Goal: Browse casually

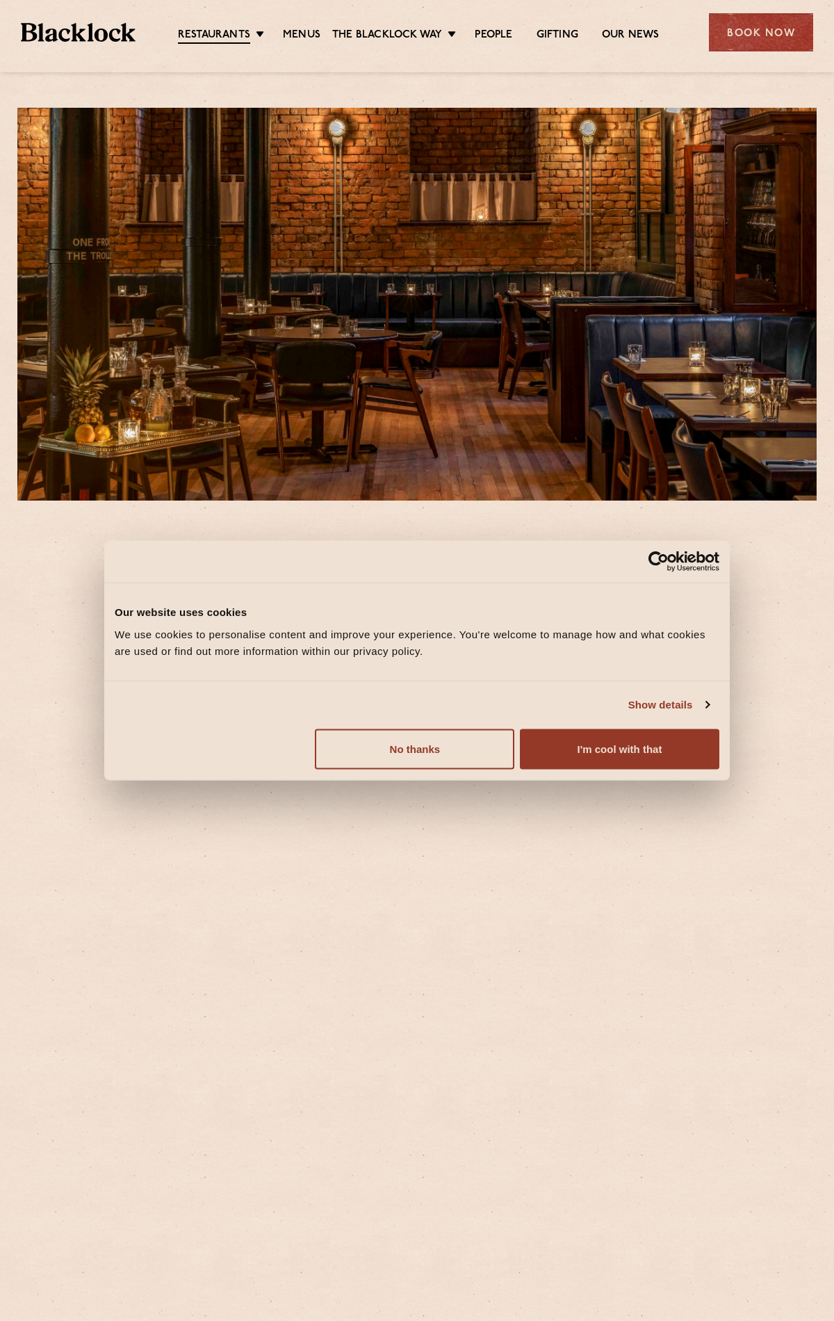
scroll to position [342, 0]
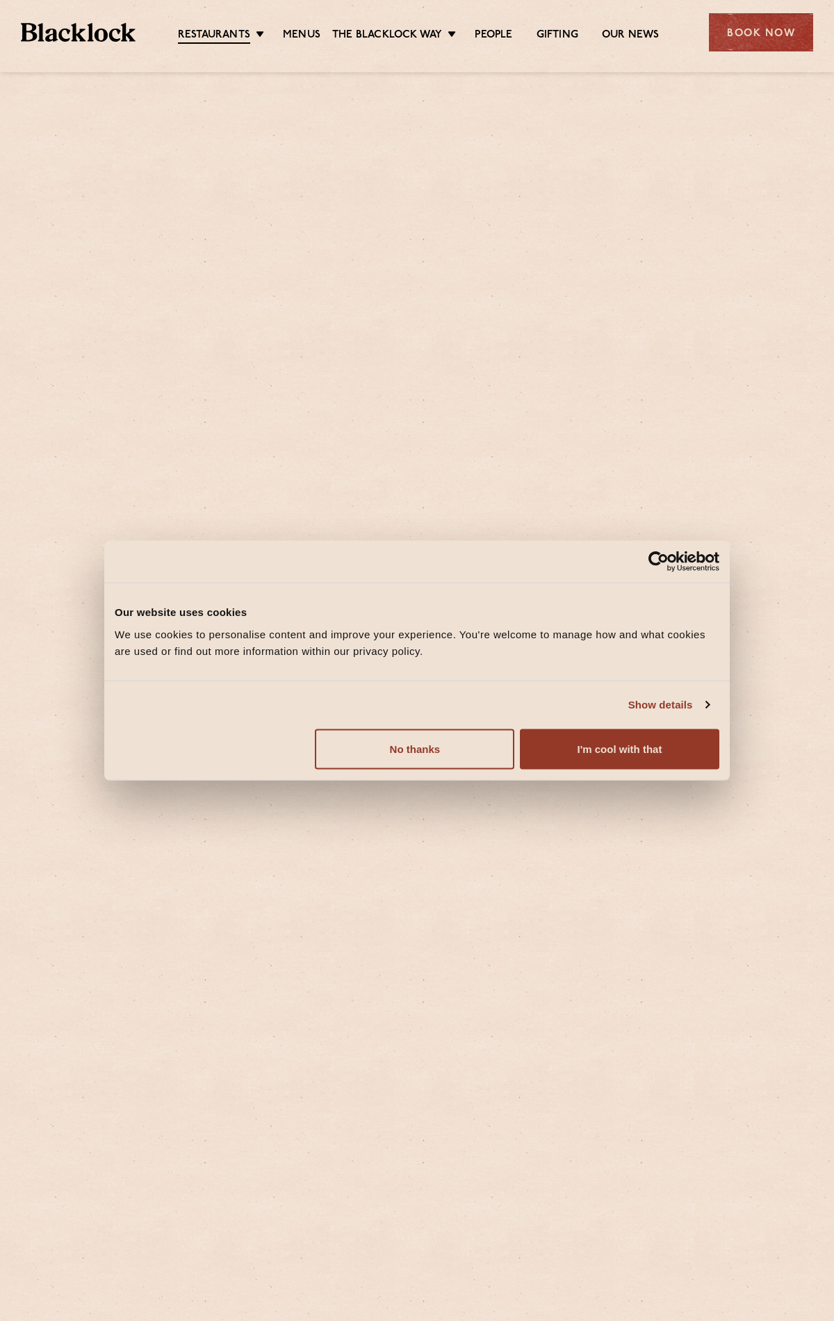
scroll to position [631, 0]
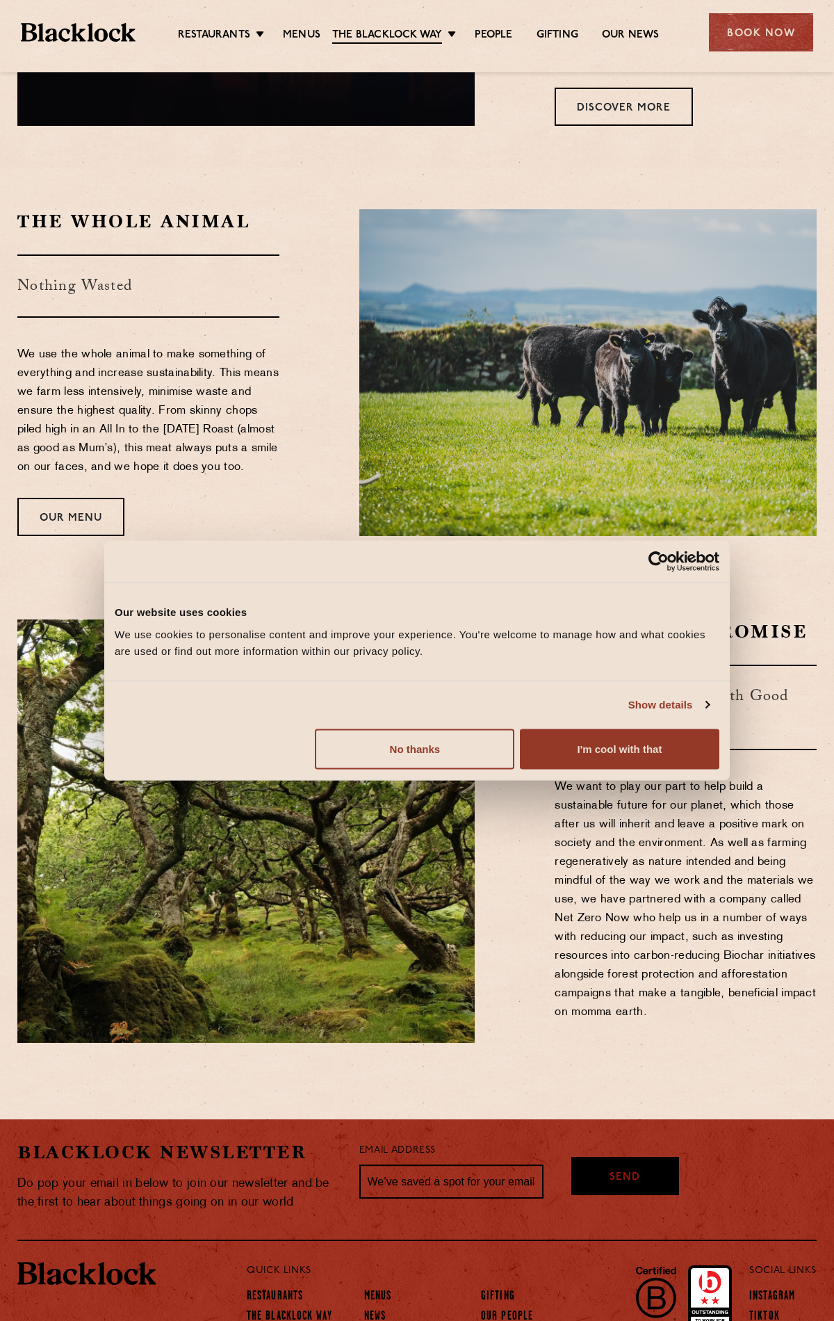
scroll to position [1138, 0]
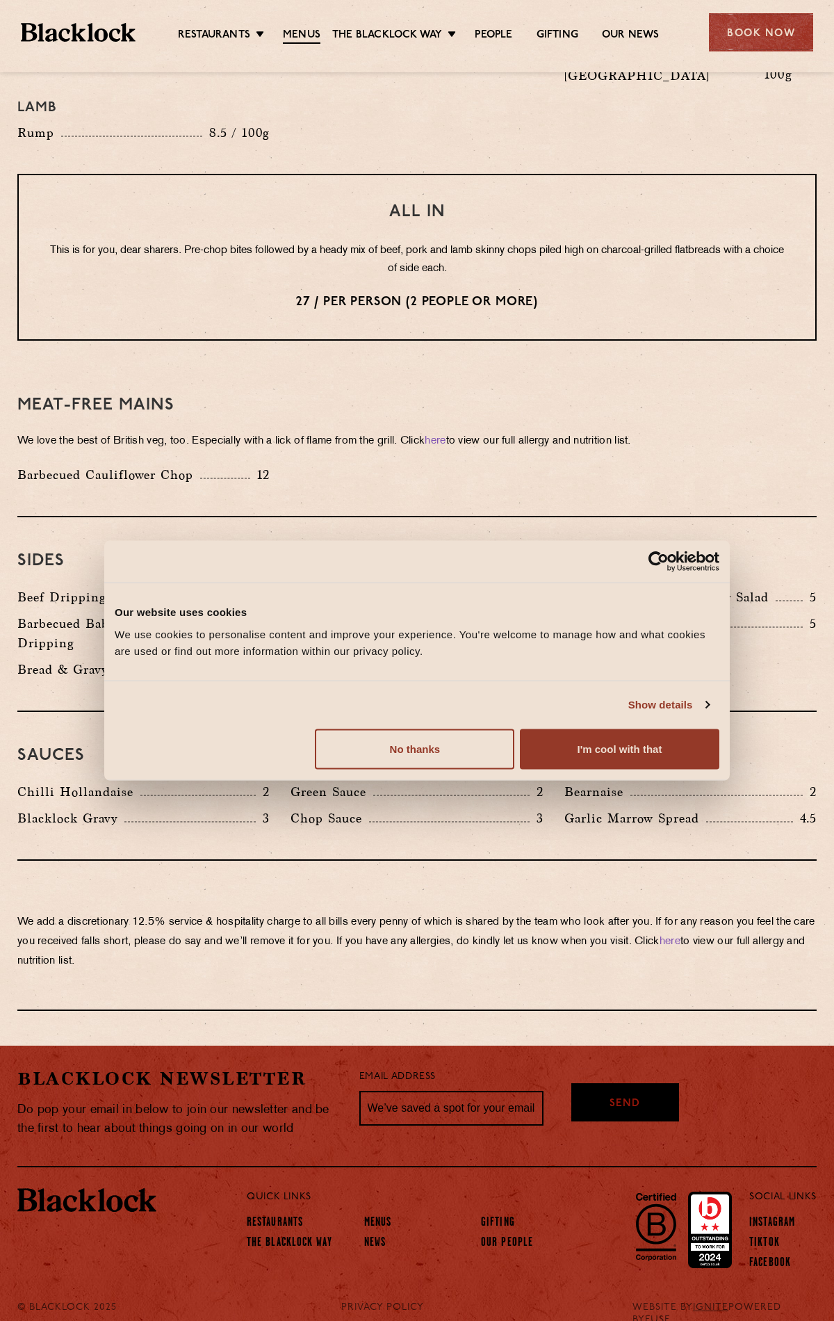
scroll to position [1677, 0]
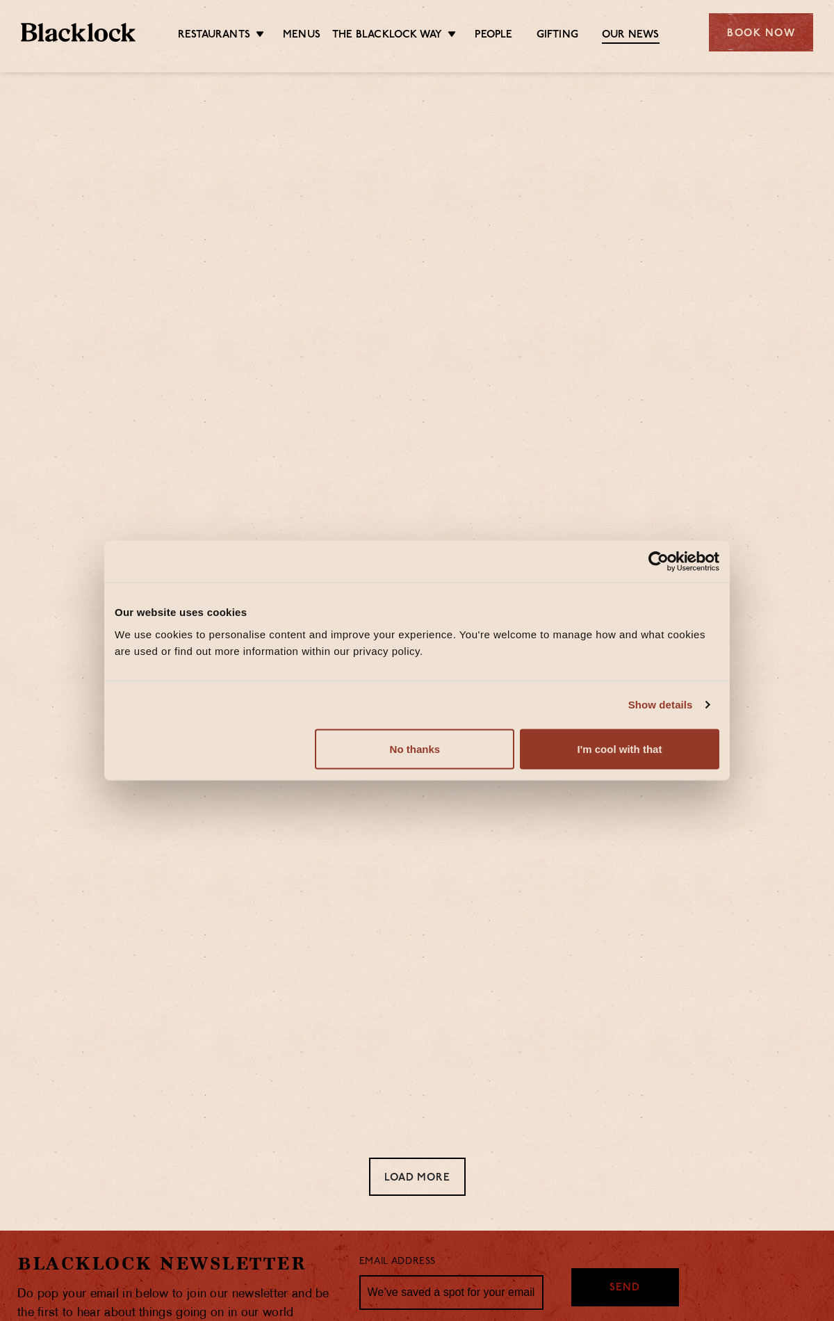
scroll to position [211, 0]
